Goal: Transaction & Acquisition: Obtain resource

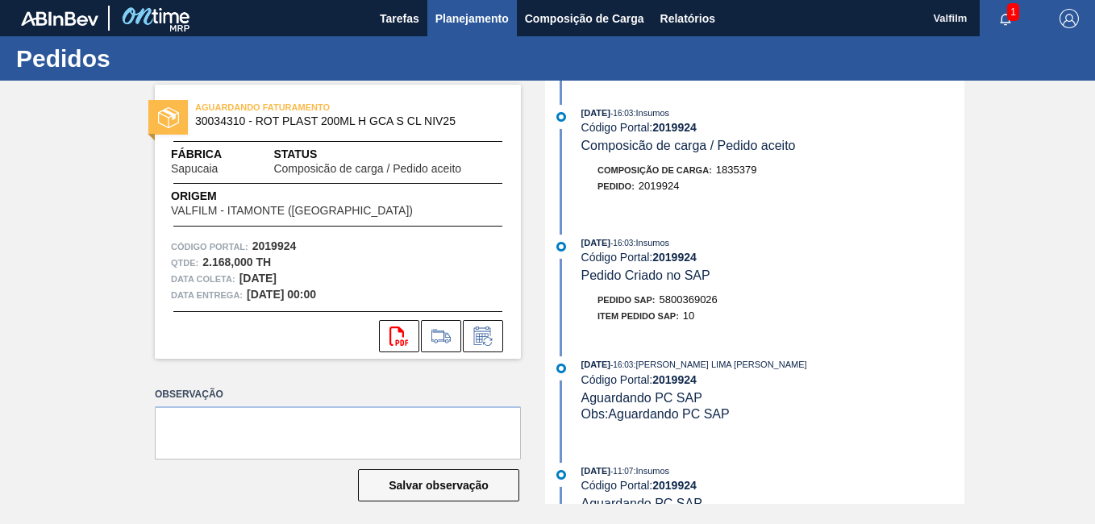
click at [470, 15] on span "Planejamento" at bounding box center [472, 18] width 73 height 19
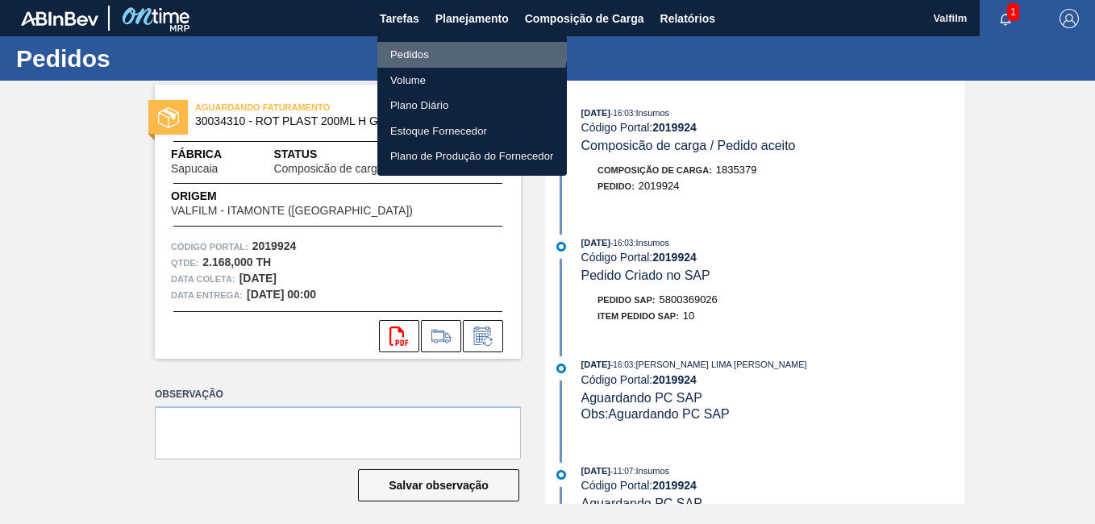
click at [464, 42] on li "Pedidos" at bounding box center [472, 55] width 190 height 26
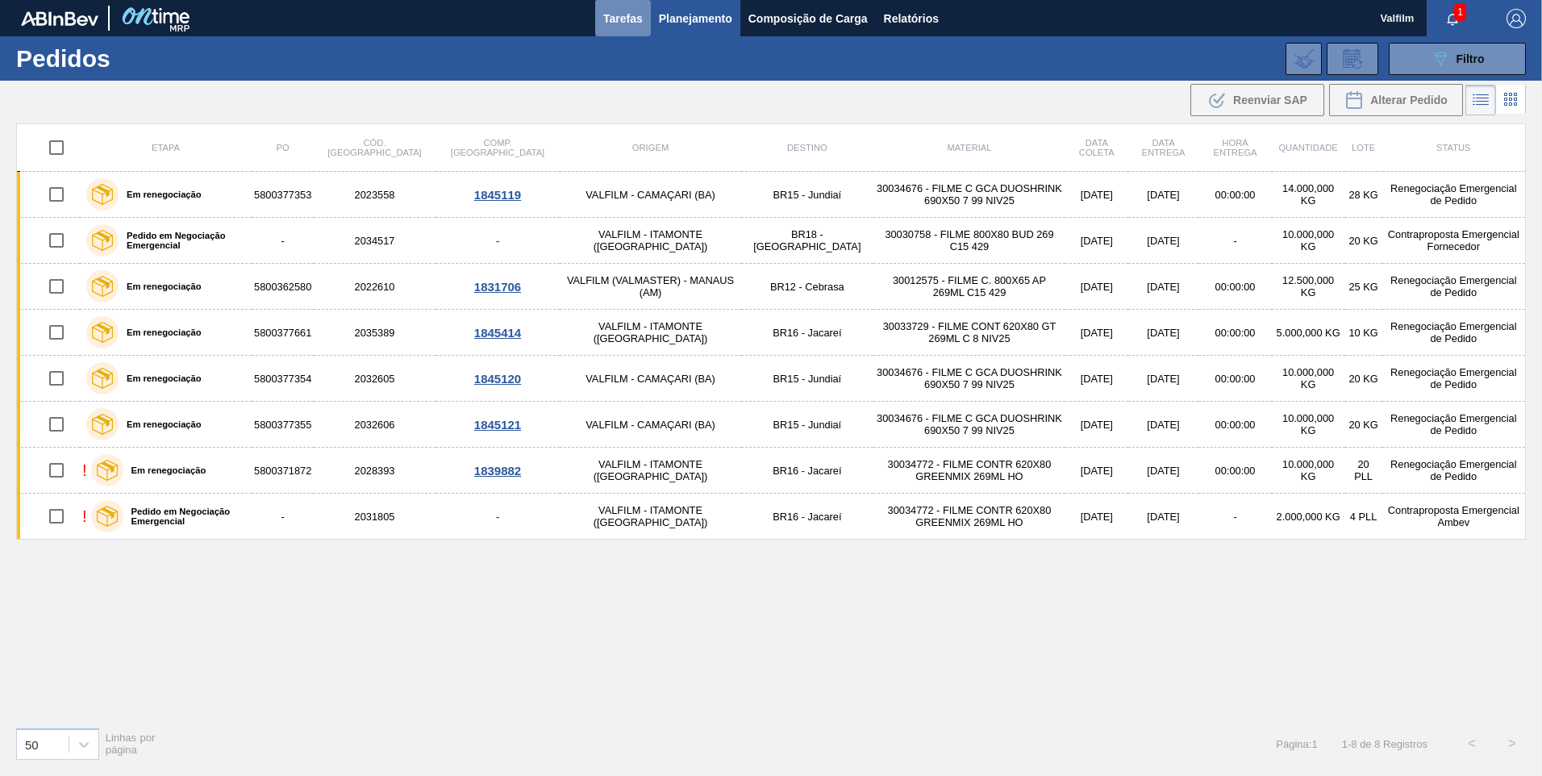
click at [628, 20] on span "Tarefas" at bounding box center [623, 18] width 40 height 19
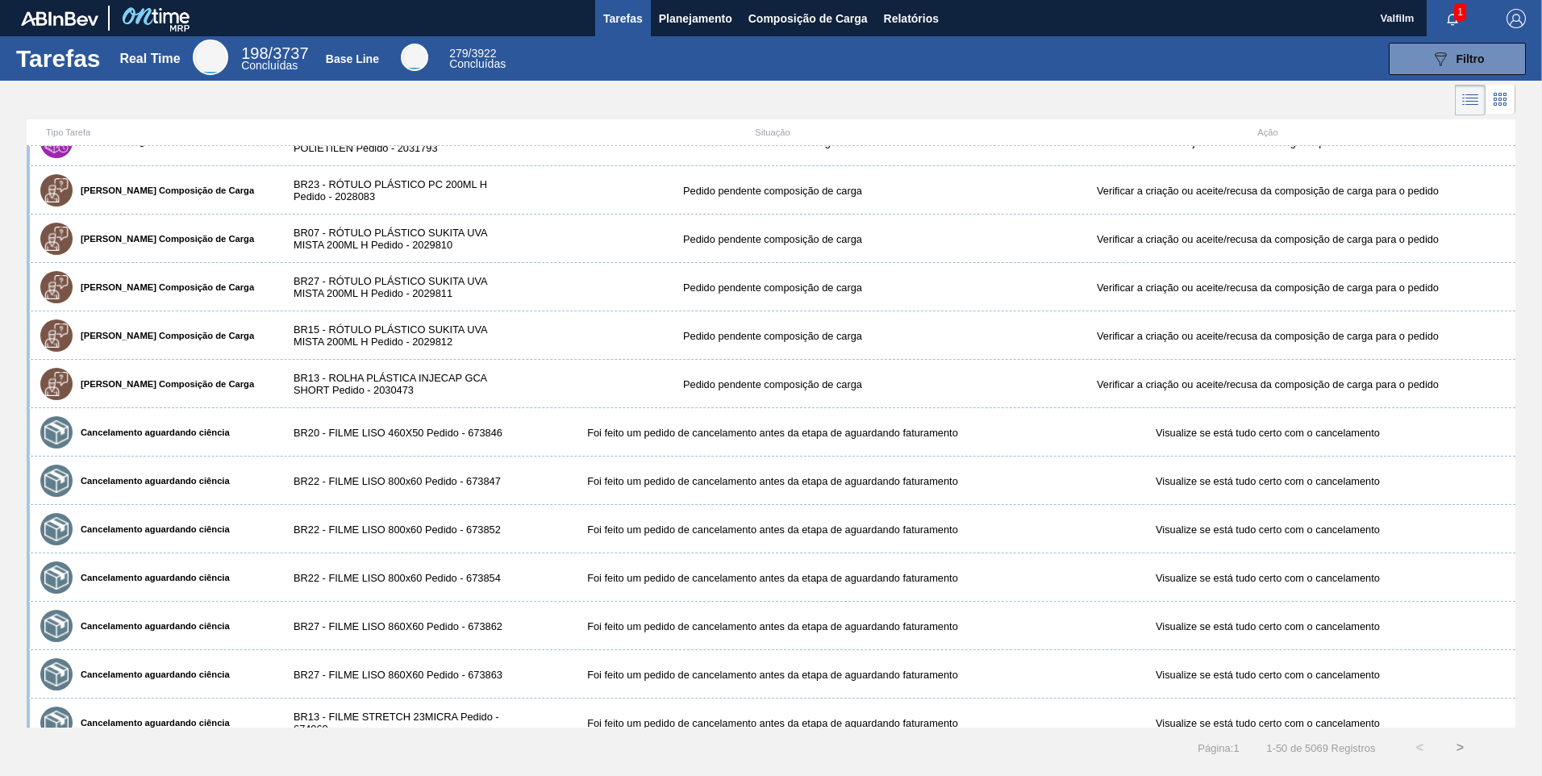
scroll to position [807, 0]
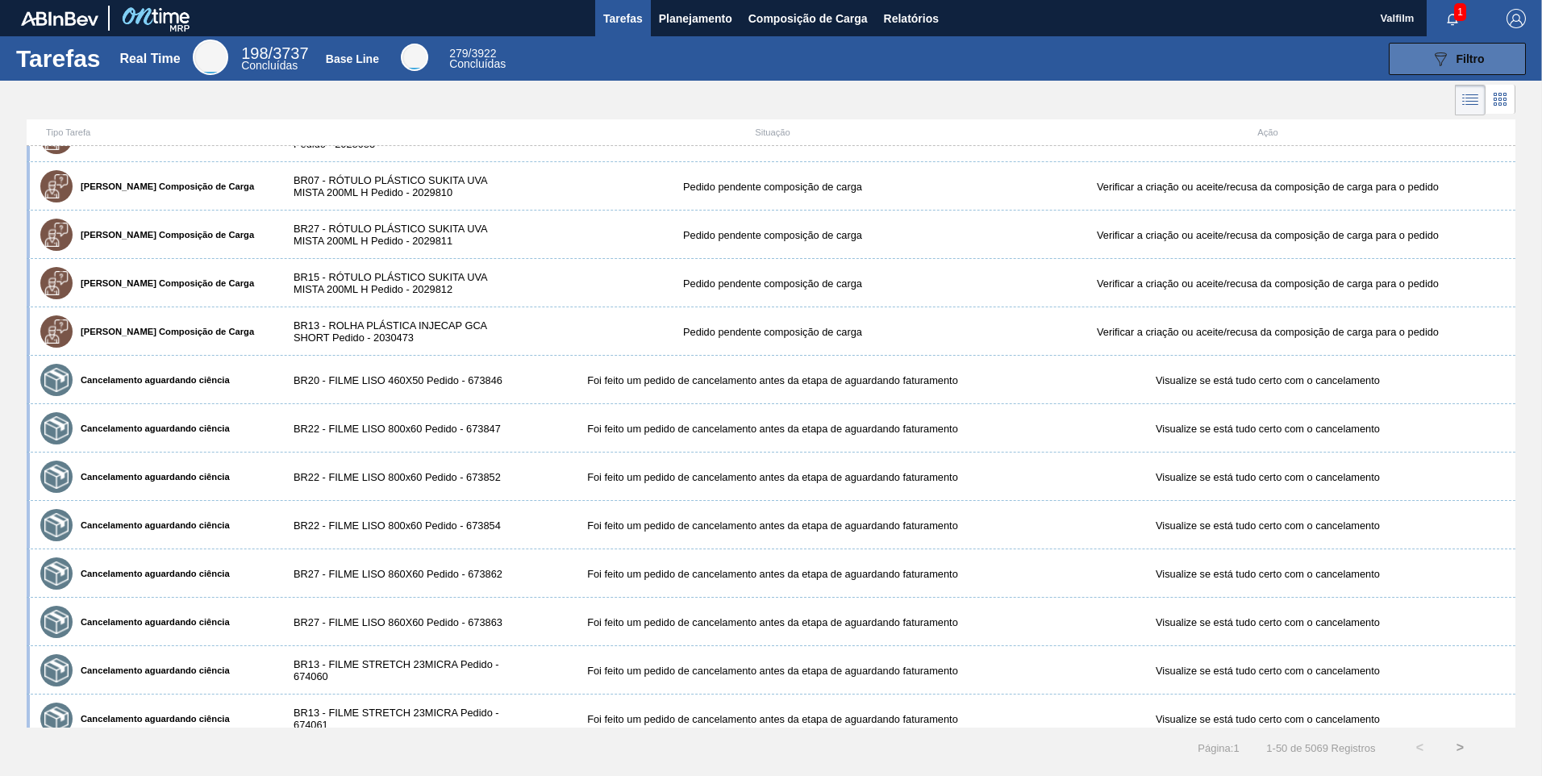
click at [1095, 54] on span "Filtro" at bounding box center [1471, 58] width 28 height 13
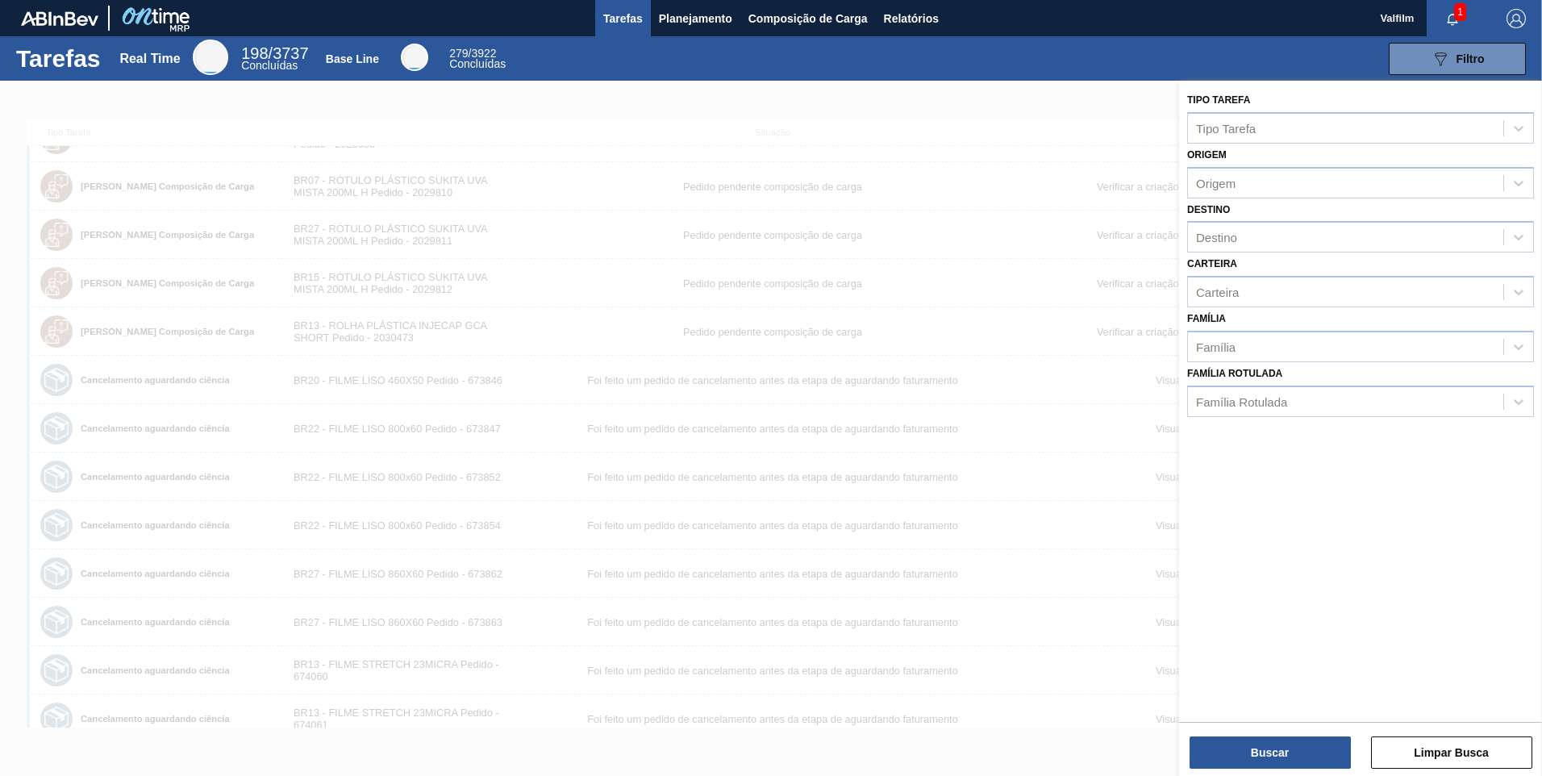
click at [1095, 202] on div "Destino Destino" at bounding box center [1360, 225] width 347 height 55
click at [1095, 186] on div "Origem" at bounding box center [1345, 182] width 315 height 23
click at [1095, 182] on div "Origem" at bounding box center [1345, 182] width 315 height 23
type input "304725"
click at [1095, 208] on div "281180 (SAP Legado: 304725) - VALFILM MG INDUSTRIA EMBALAGENS" at bounding box center [1360, 223] width 347 height 30
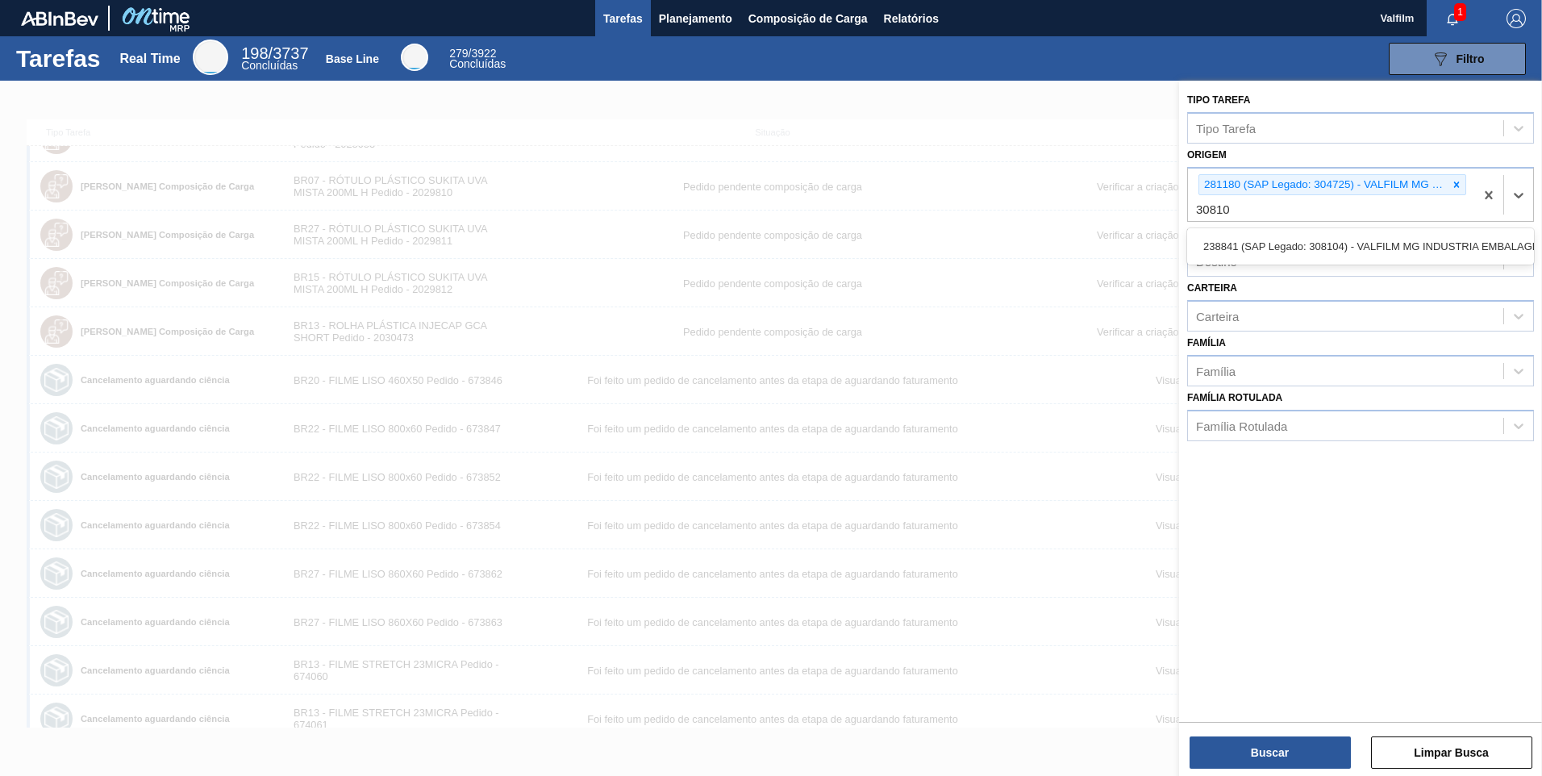
type input "308104"
click at [1095, 245] on div "238841 (SAP Legado: 308104) - VALFILM MG INDUSTRIA EMBALAGENS" at bounding box center [1360, 246] width 347 height 30
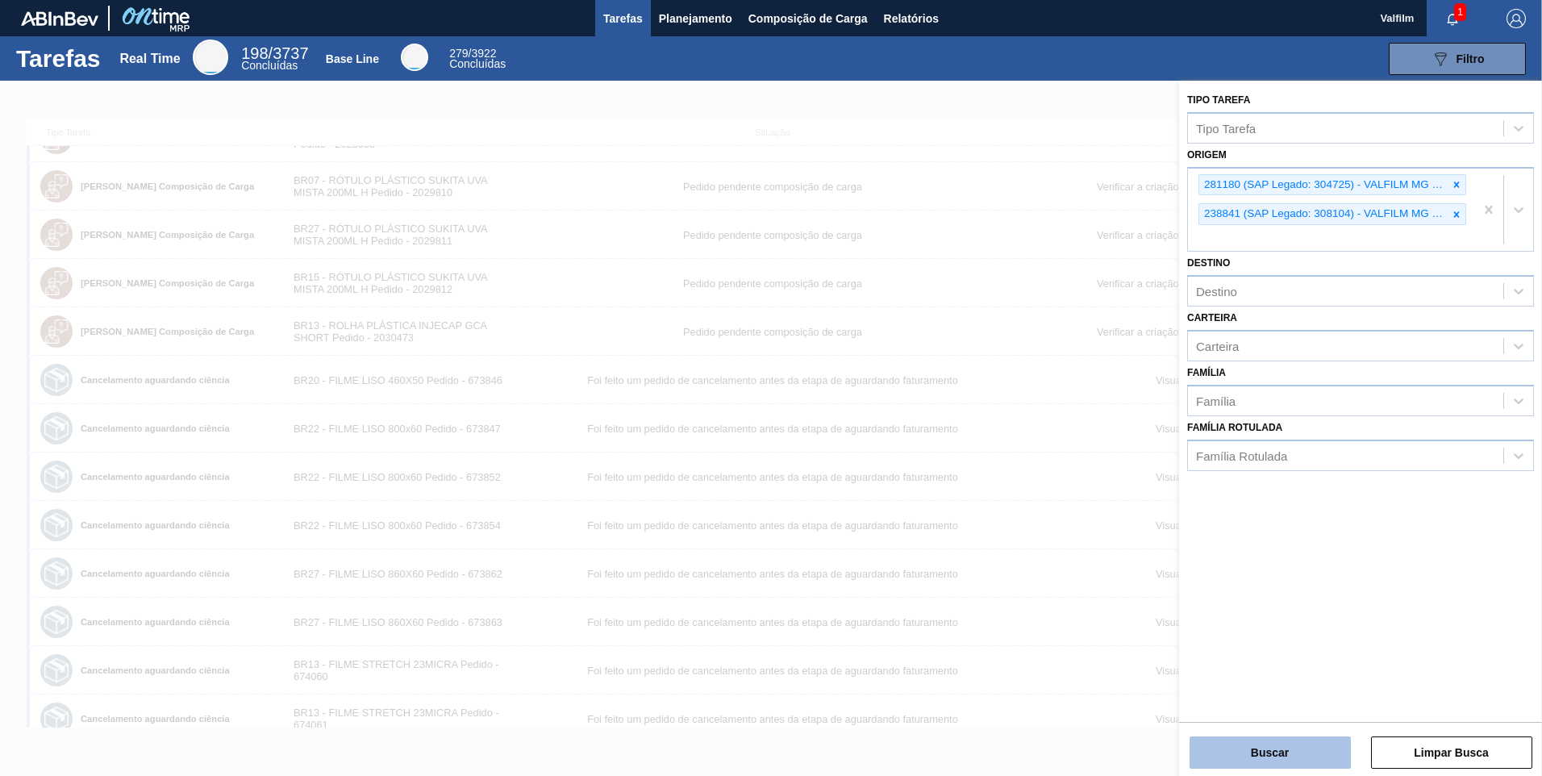
click at [1095, 523] on button "Buscar" at bounding box center [1270, 752] width 161 height 32
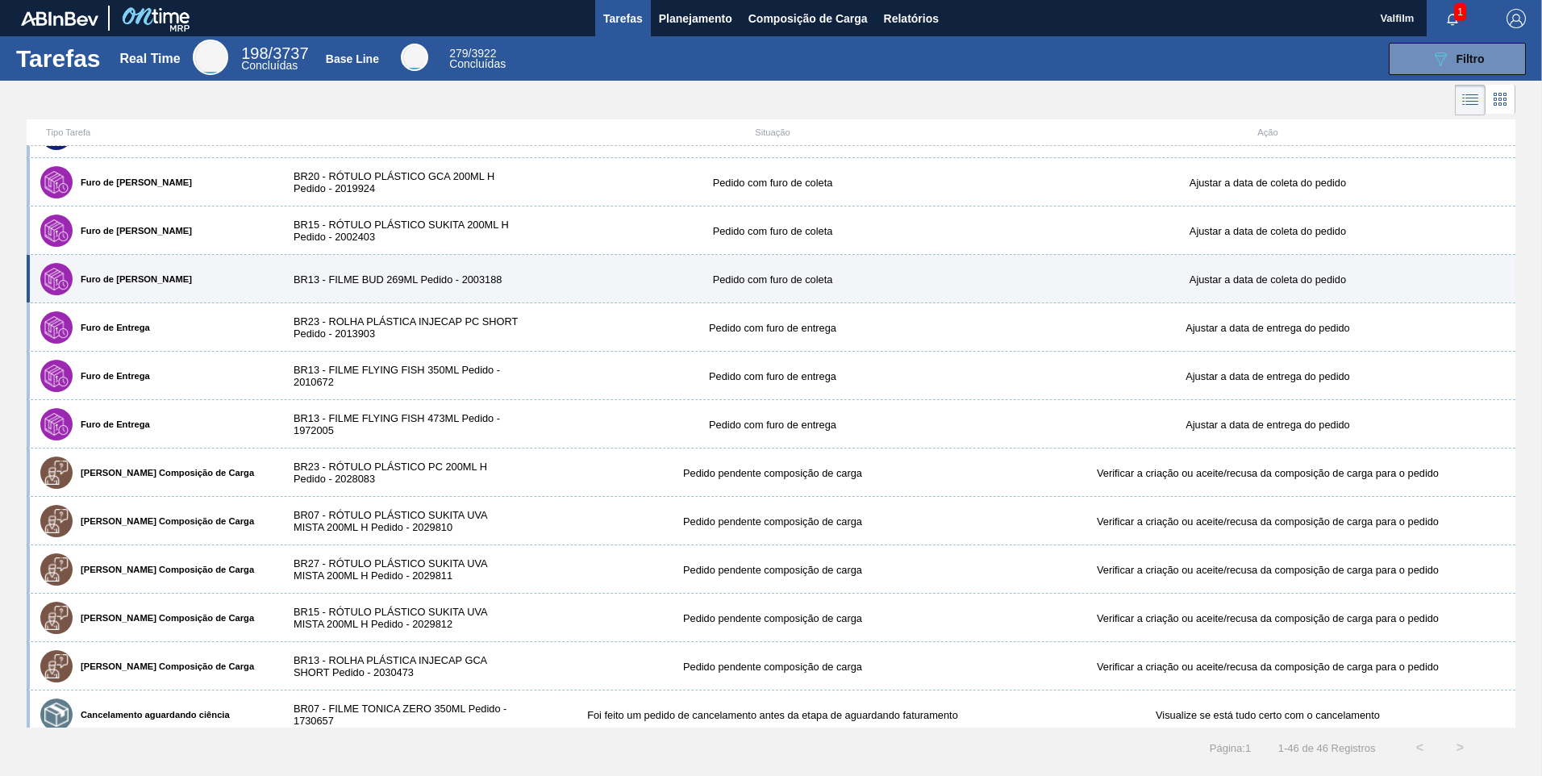
scroll to position [0, 0]
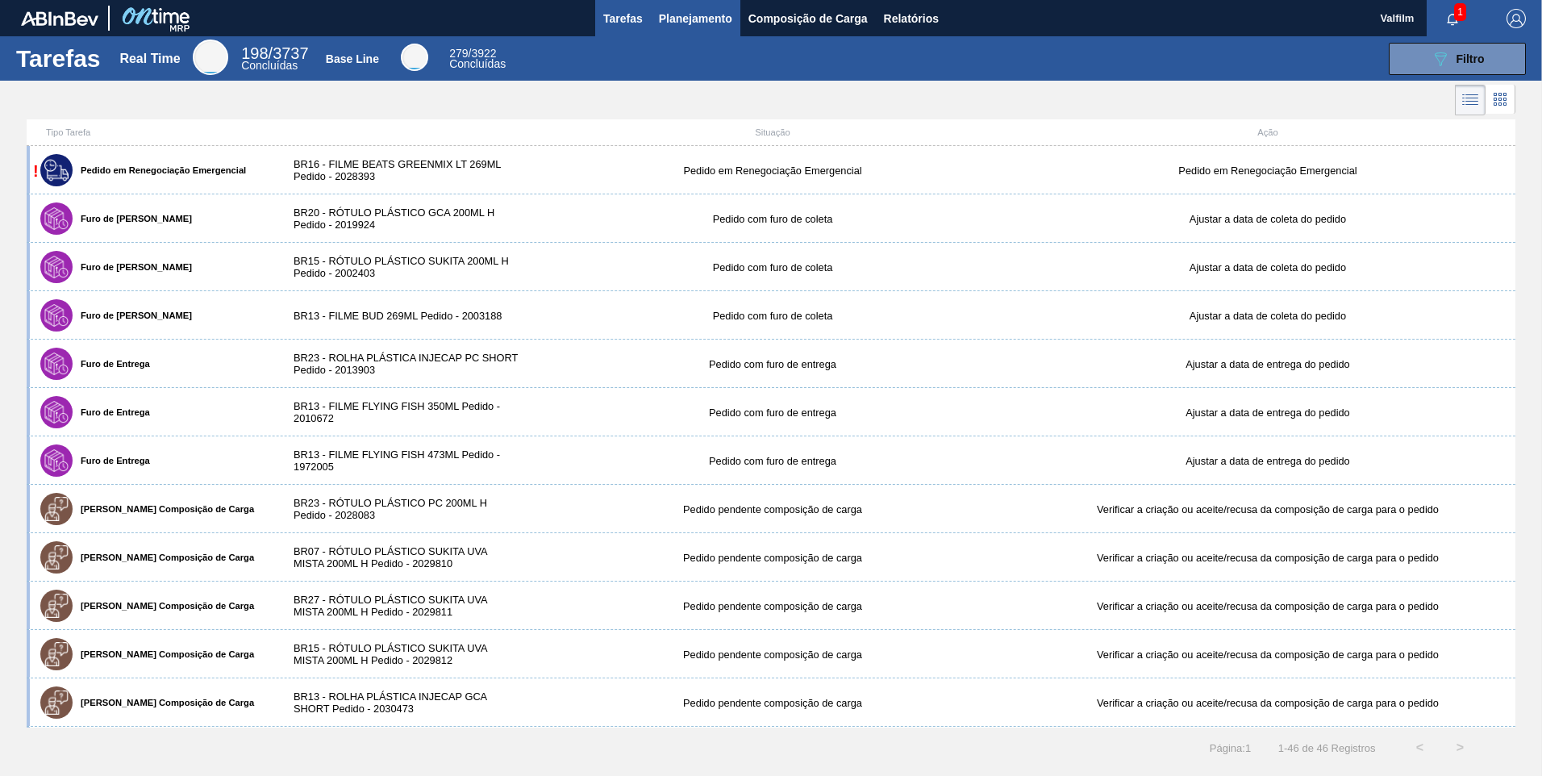
click at [711, 15] on span "Planejamento" at bounding box center [695, 18] width 73 height 19
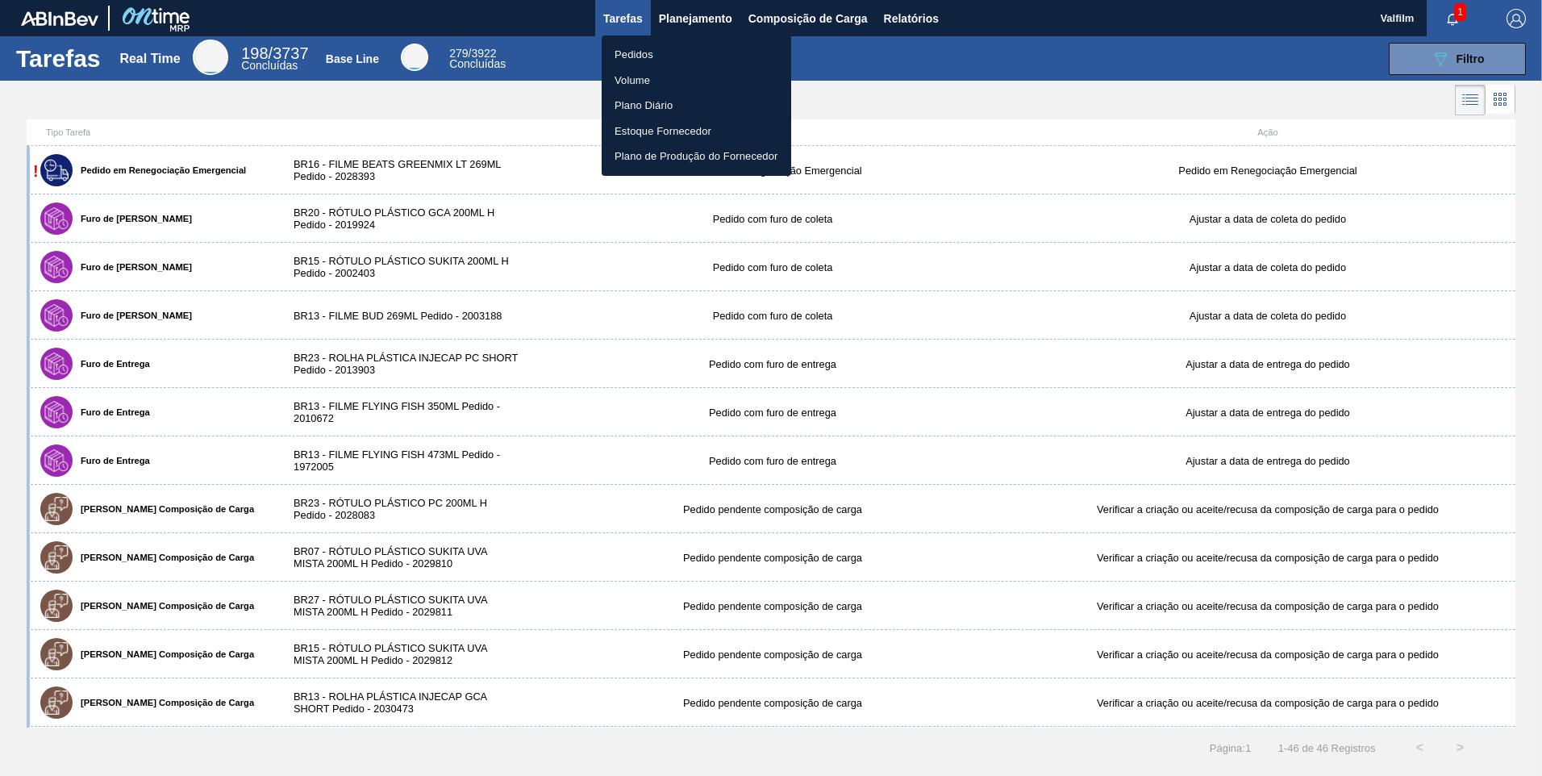
click at [683, 48] on li "Pedidos" at bounding box center [697, 55] width 190 height 26
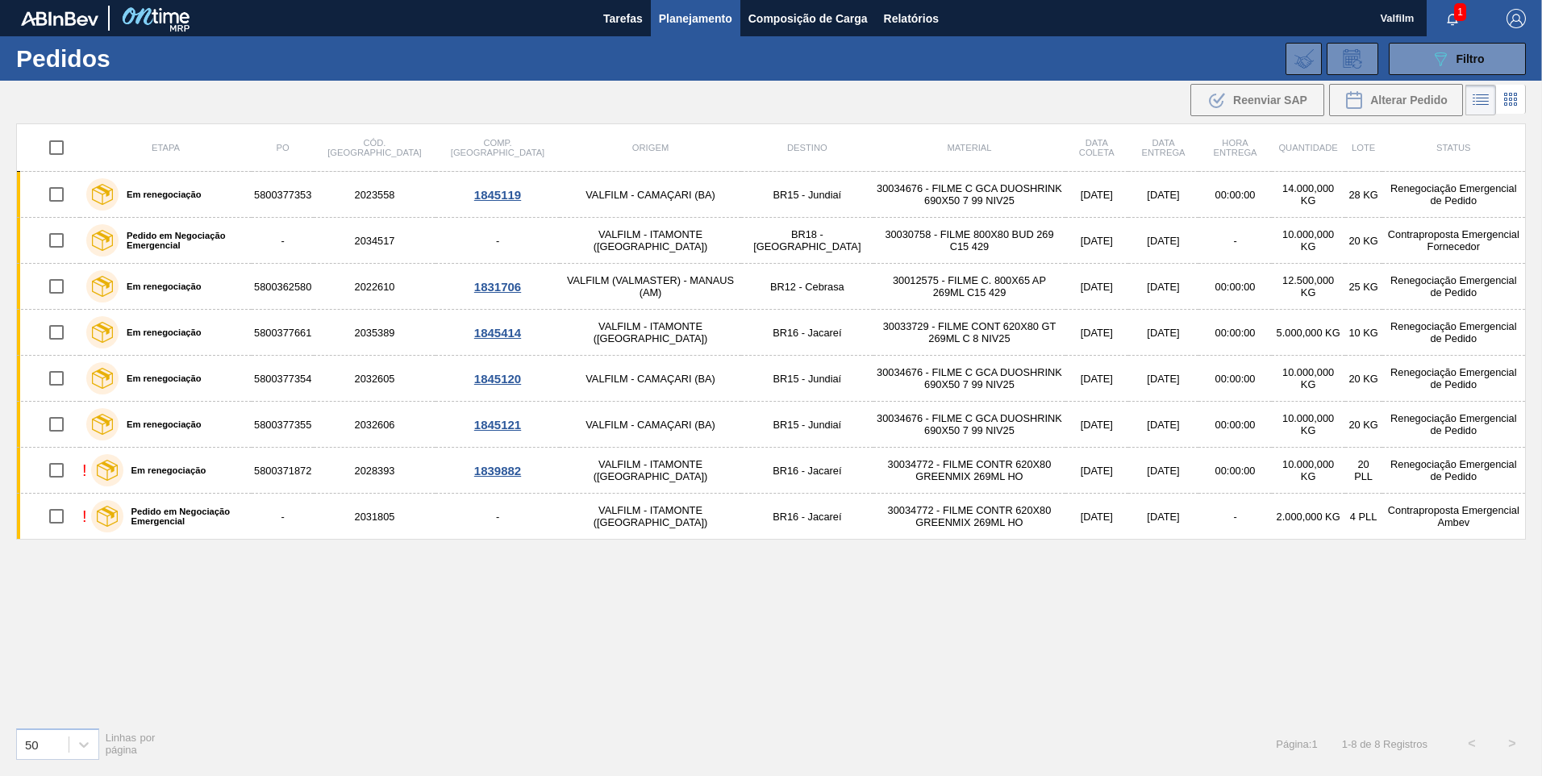
click at [352, 523] on div "Etapa PO Cód. Pedido Comp. Carga Origem Destino Material Data coleta Data entre…" at bounding box center [771, 418] width 1510 height 590
click at [921, 15] on span "Relatórios" at bounding box center [911, 18] width 55 height 19
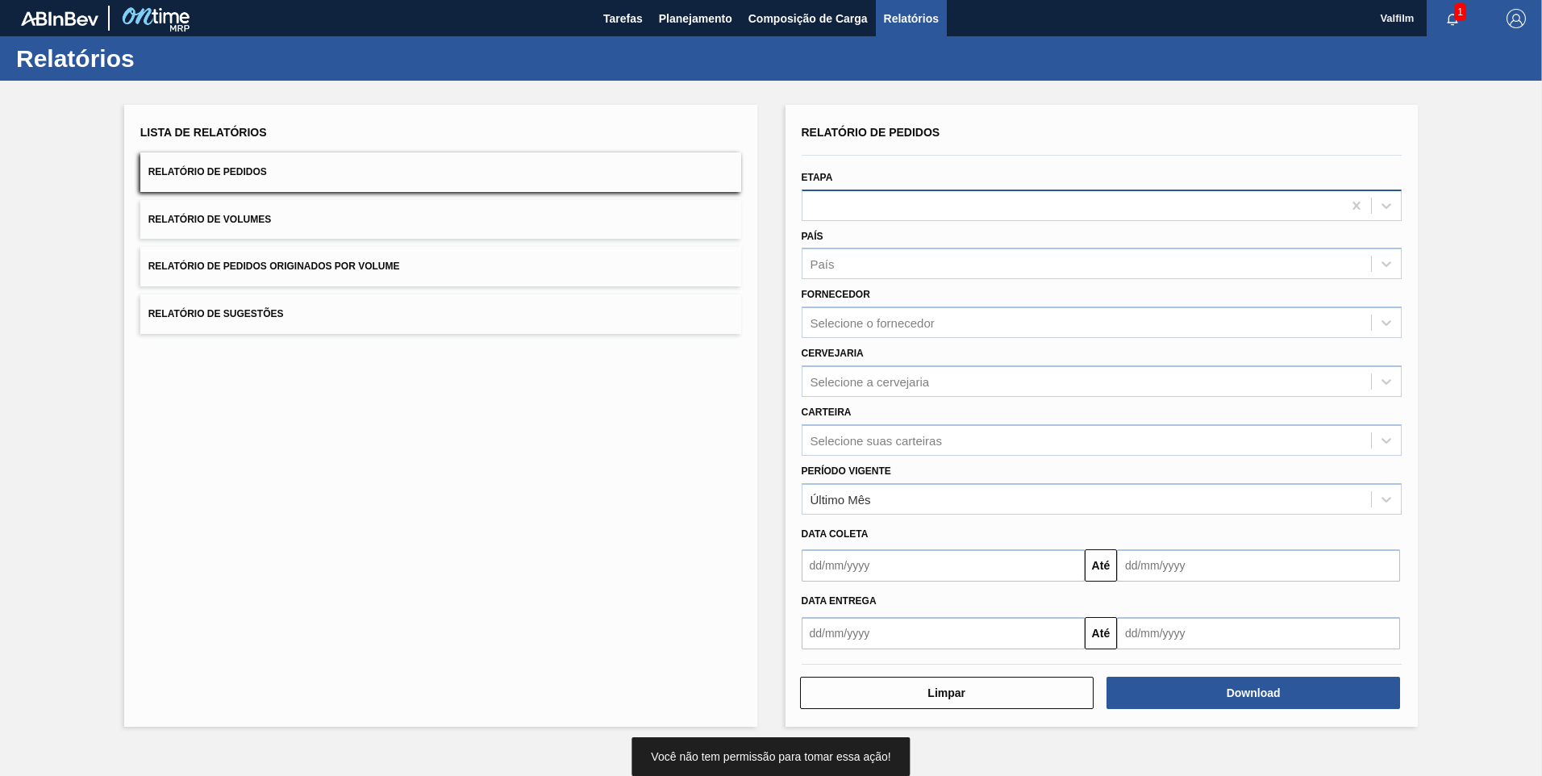
click at [1010, 211] on div at bounding box center [1073, 205] width 540 height 23
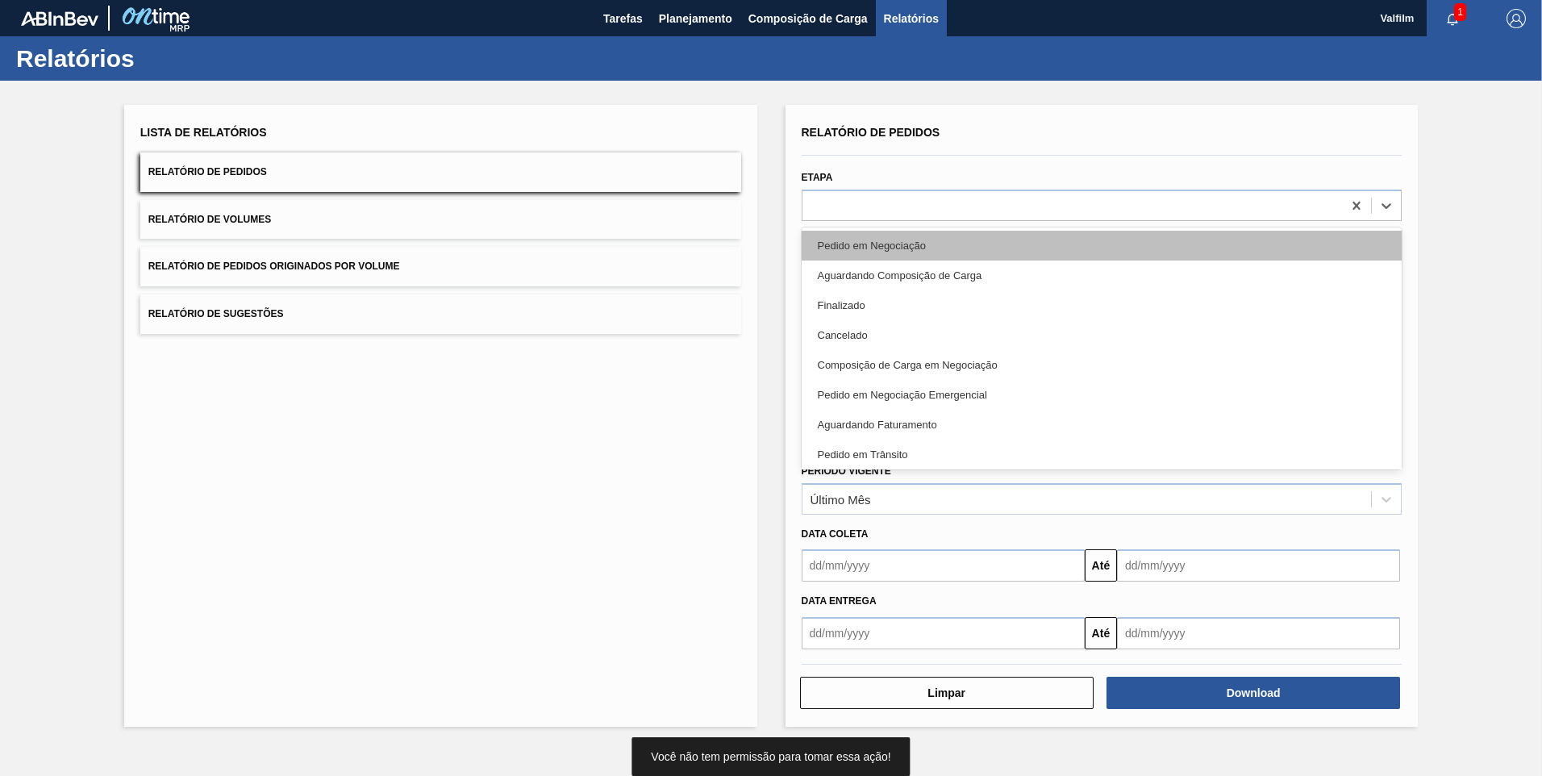
click at [974, 244] on div "Pedido em Negociação" at bounding box center [1102, 246] width 601 height 30
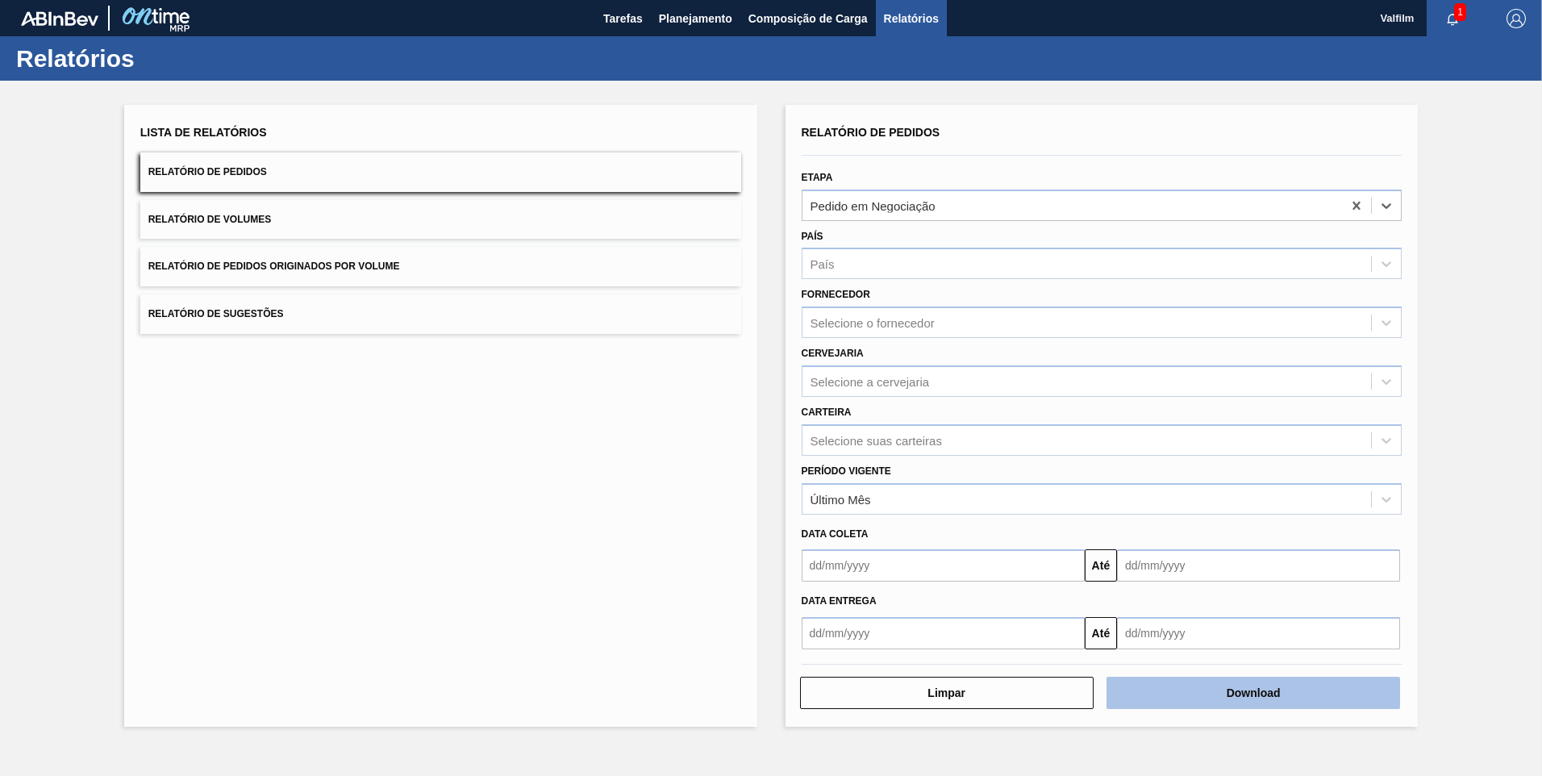
click at [1095, 523] on button "Download" at bounding box center [1254, 693] width 294 height 32
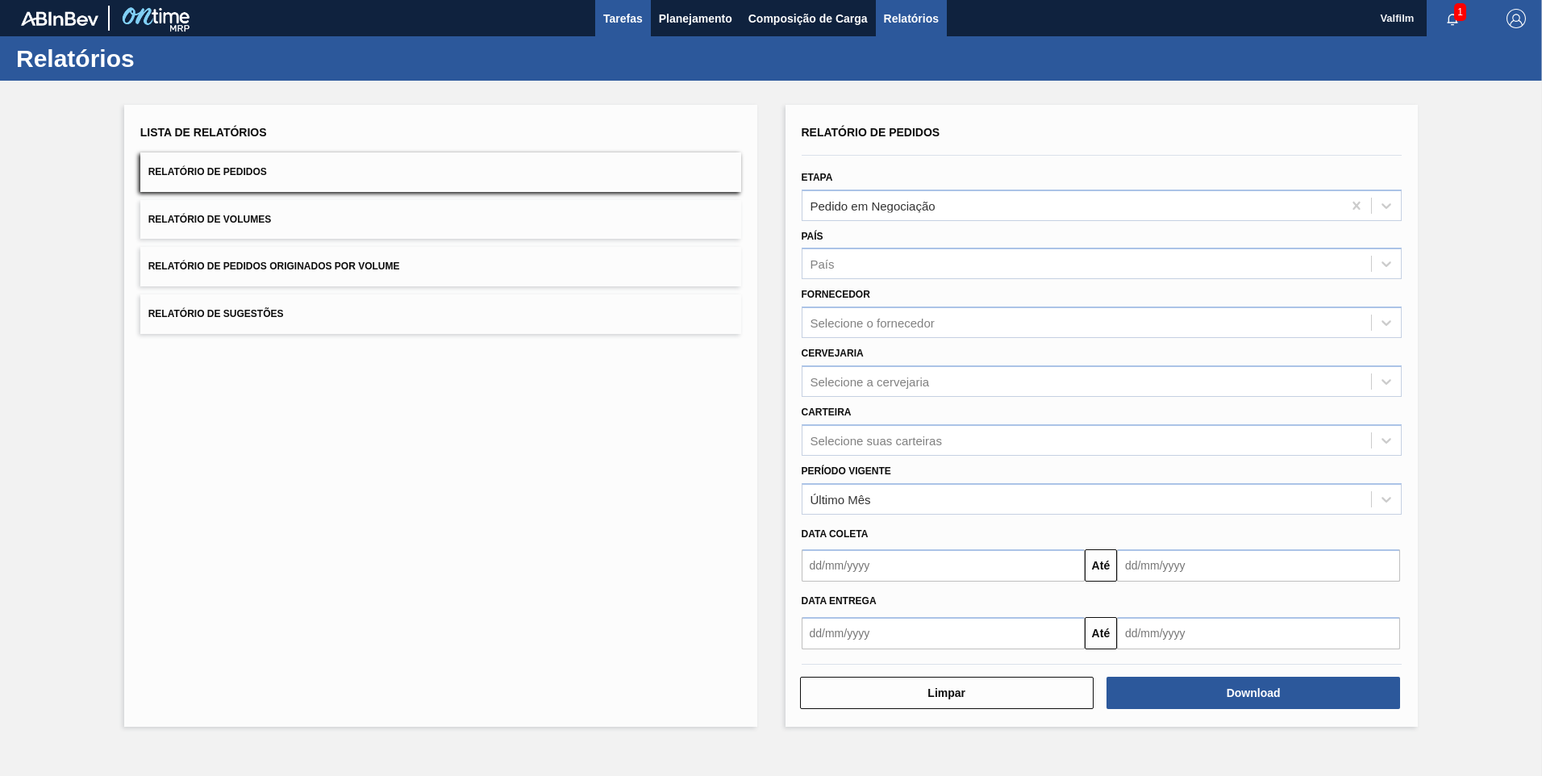
drag, startPoint x: 628, startPoint y: 19, endPoint x: 628, endPoint y: 35, distance: 16.1
click at [628, 19] on span "Tarefas" at bounding box center [623, 18] width 40 height 19
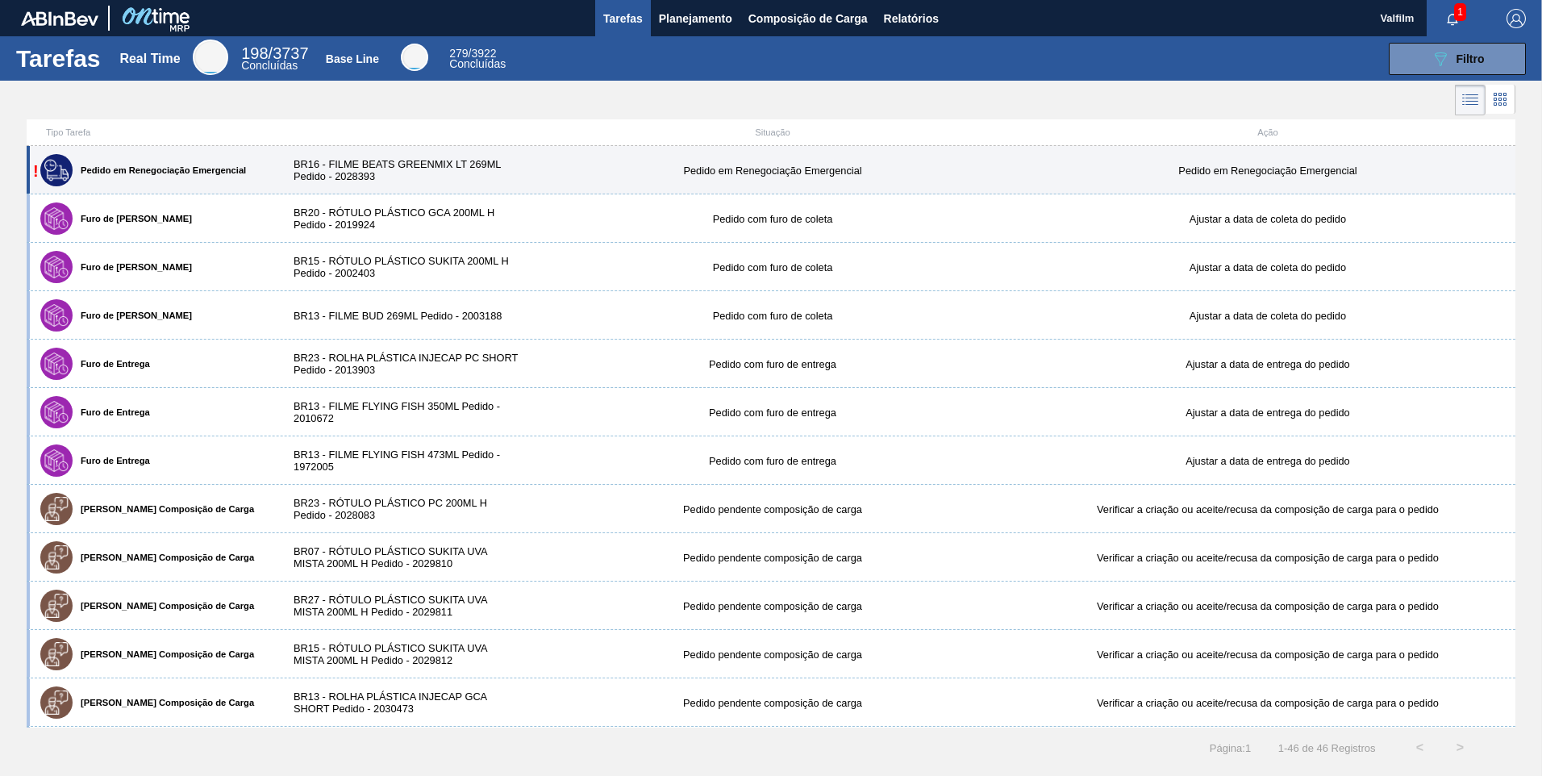
click at [554, 194] on div "! Pedido em Renegociação Emergencial BR16 - FILME BEATS GREENMIX LT 269ML Pedid…" at bounding box center [771, 170] width 1489 height 48
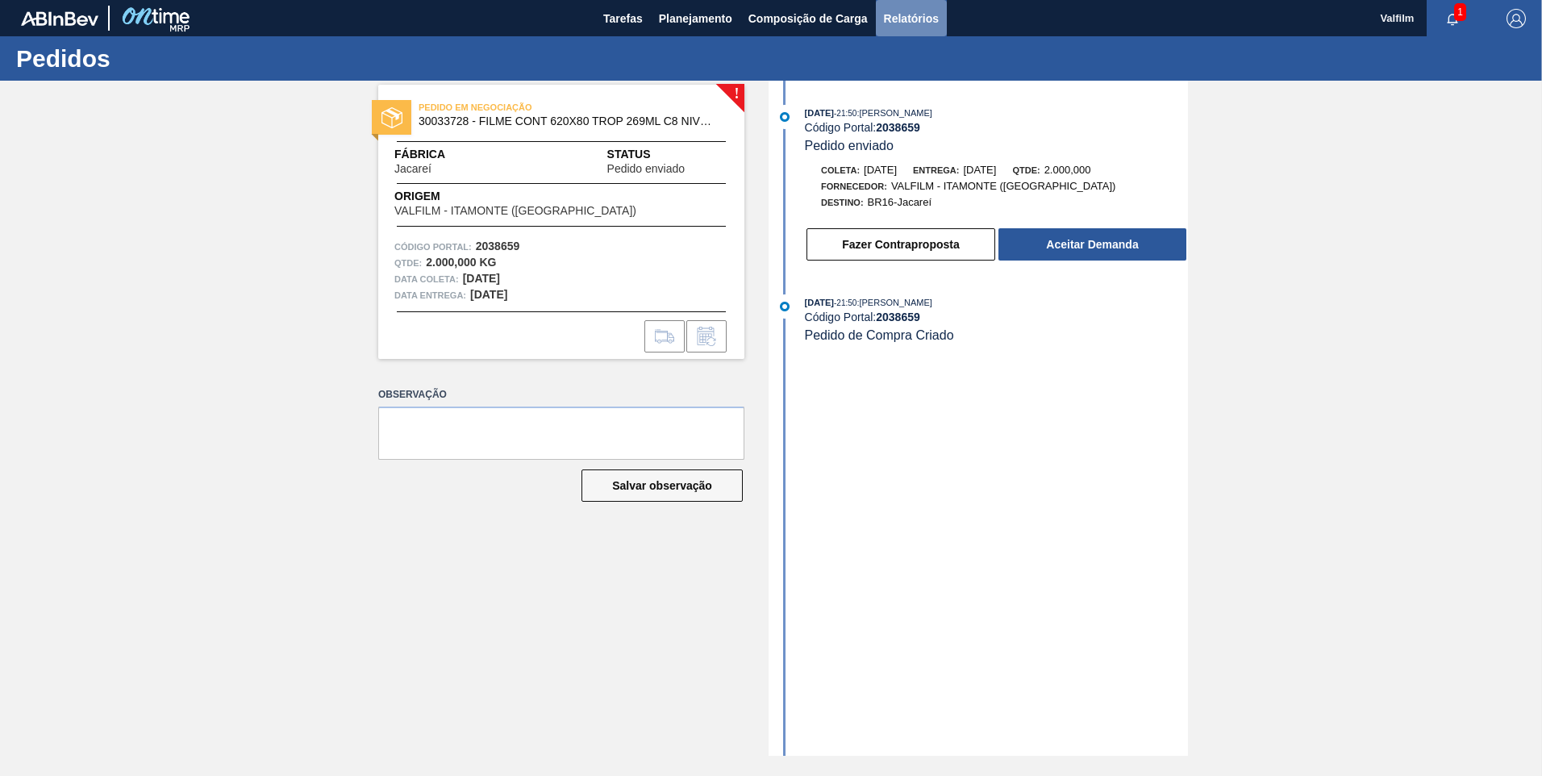
click at [914, 26] on span "Relatórios" at bounding box center [911, 18] width 55 height 19
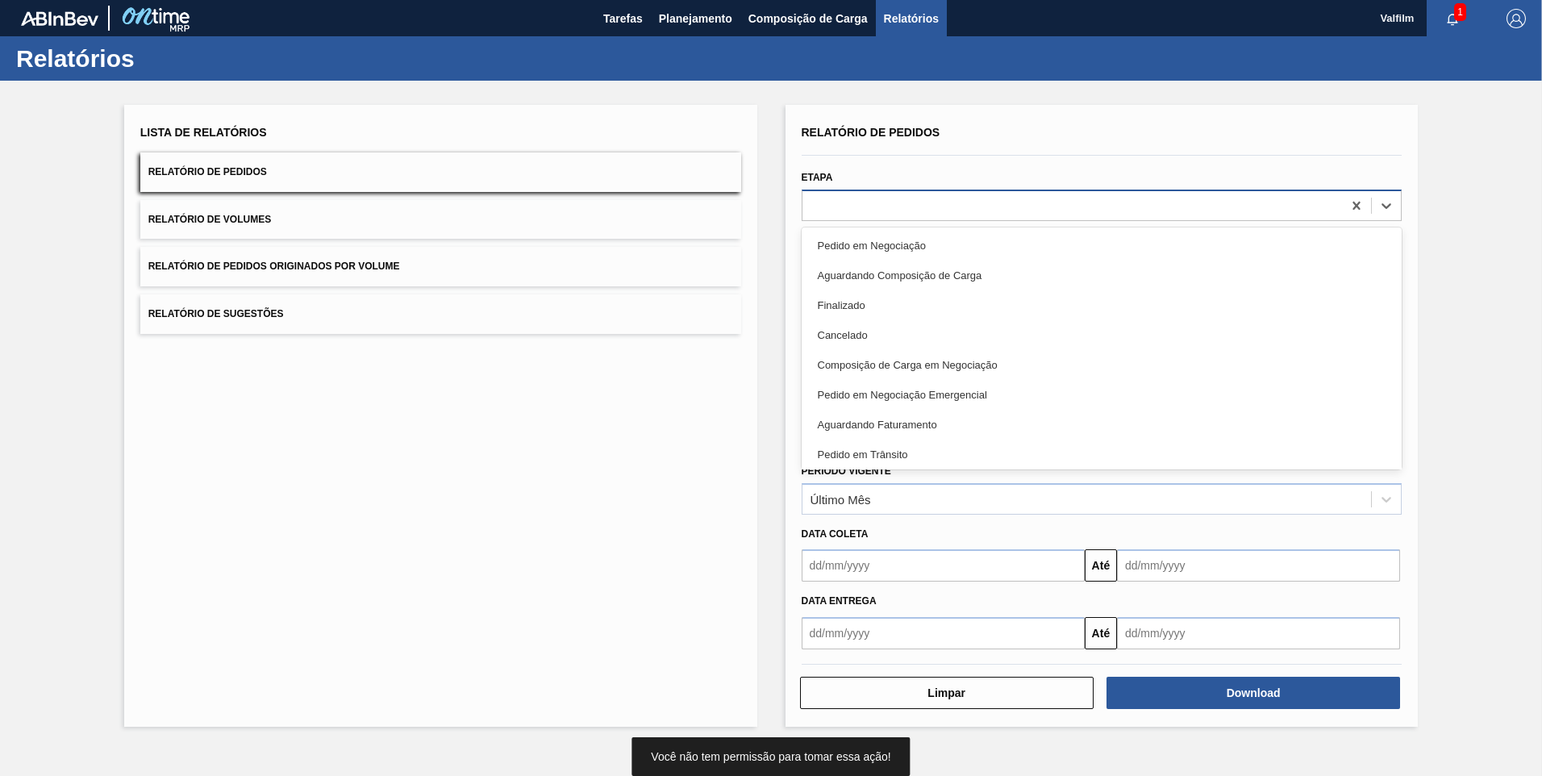
drag, startPoint x: 885, startPoint y: 210, endPoint x: 901, endPoint y: 217, distance: 17.7
click at [887, 210] on div at bounding box center [1073, 205] width 540 height 23
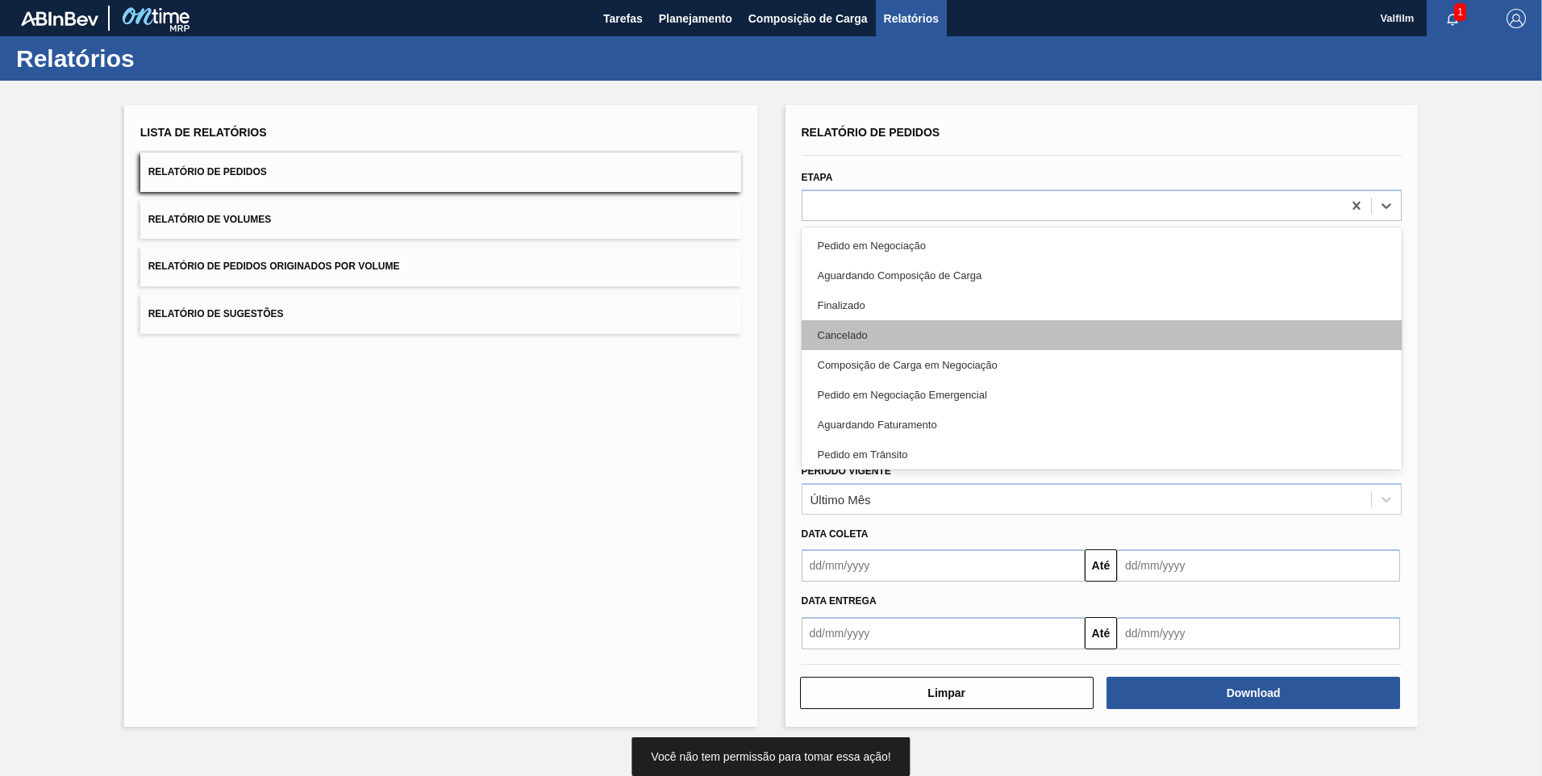
click at [945, 323] on div "Cancelado" at bounding box center [1102, 335] width 601 height 30
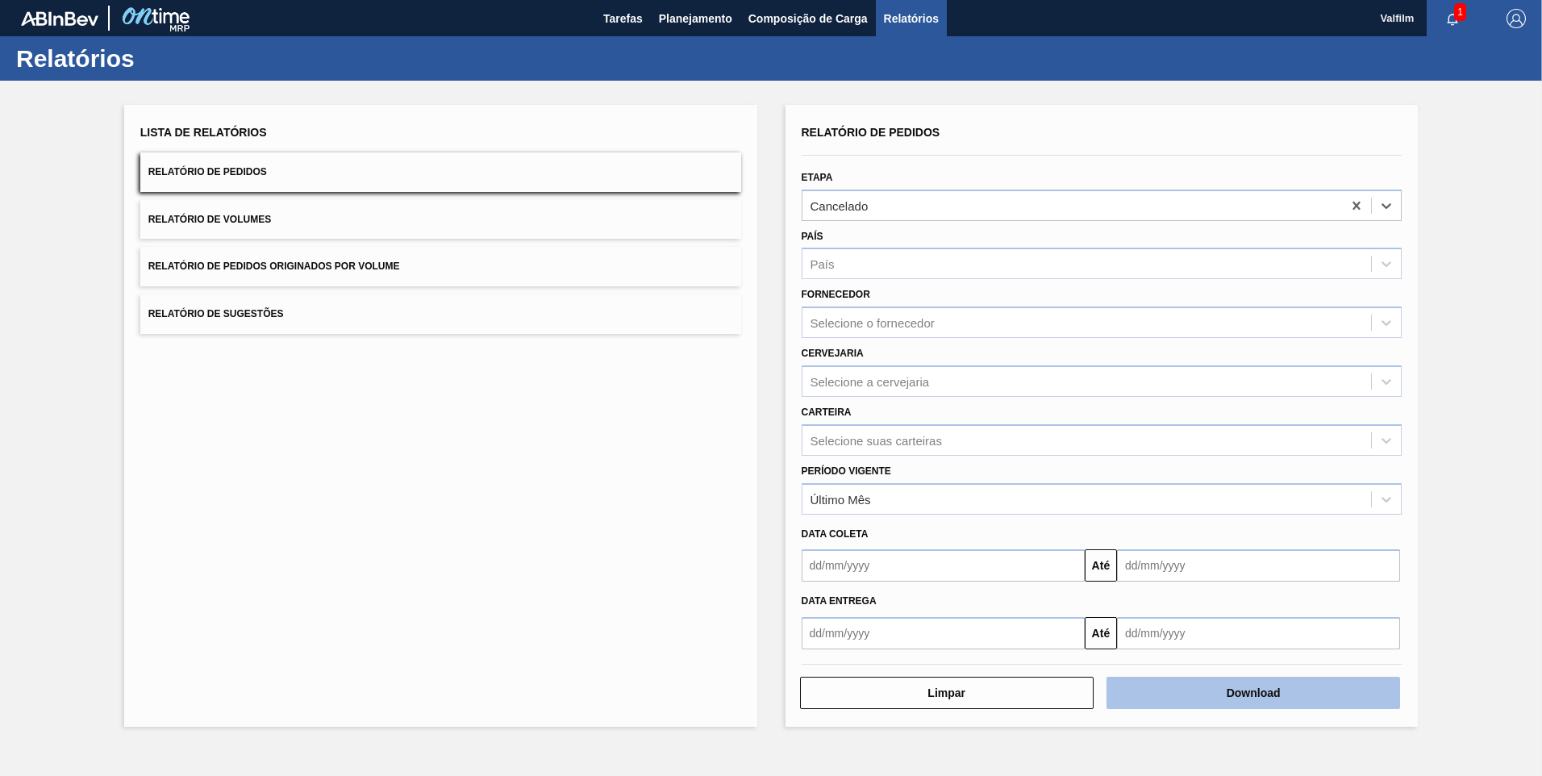
click at [1300, 706] on button "Download" at bounding box center [1254, 693] width 294 height 32
